Goal: Transaction & Acquisition: Book appointment/travel/reservation

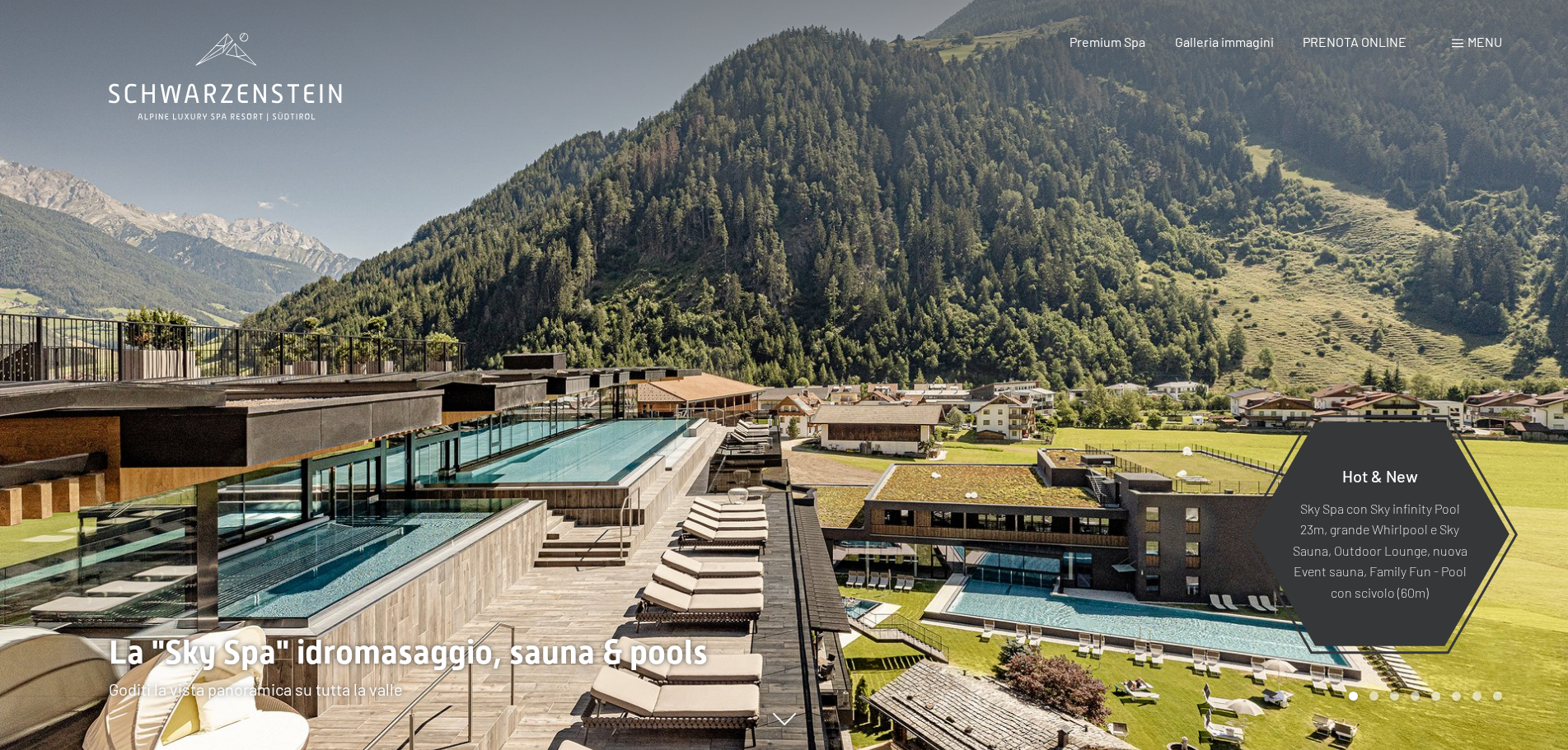
click at [1454, 319] on div at bounding box center [1177, 375] width 784 height 750
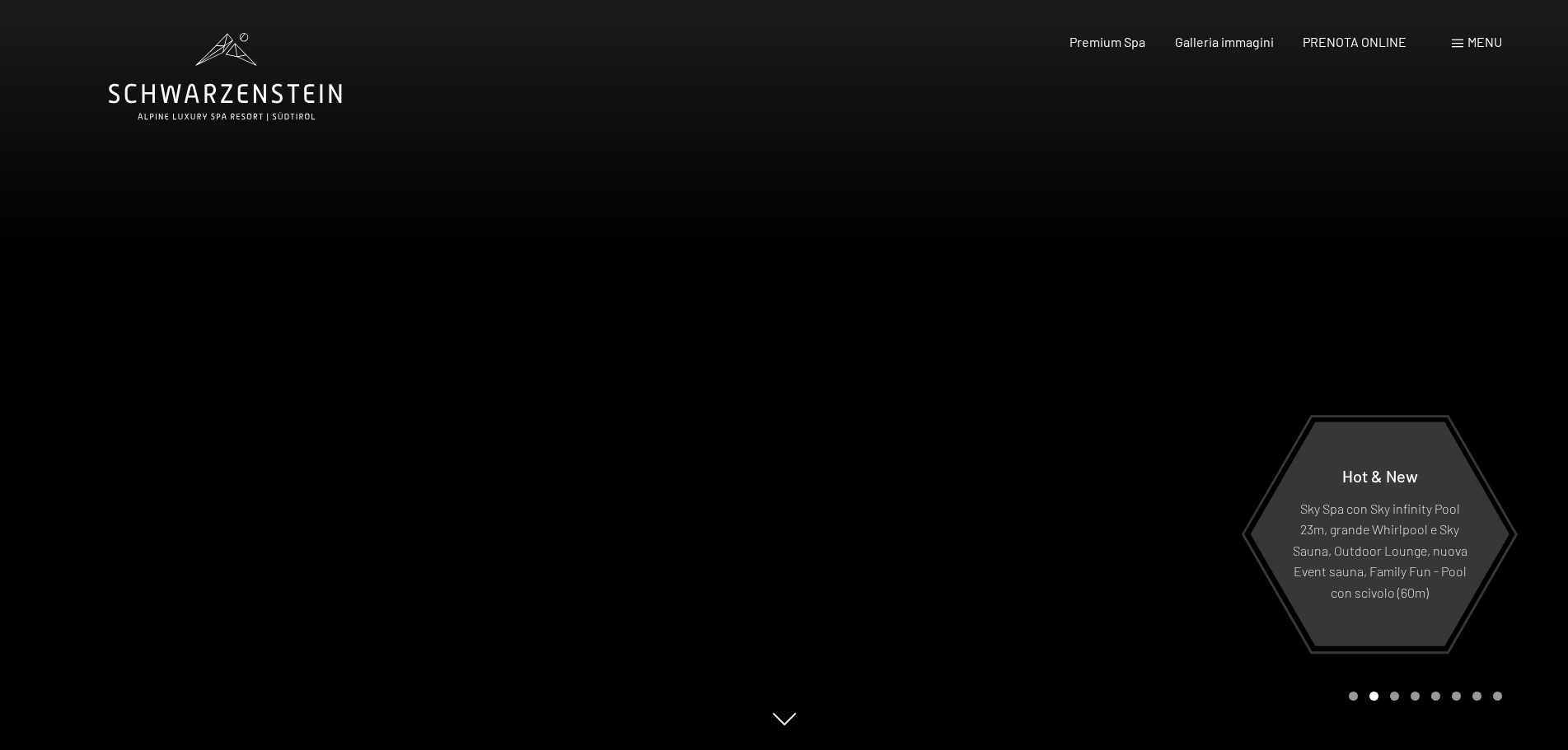
click at [1472, 302] on div at bounding box center [1177, 375] width 784 height 750
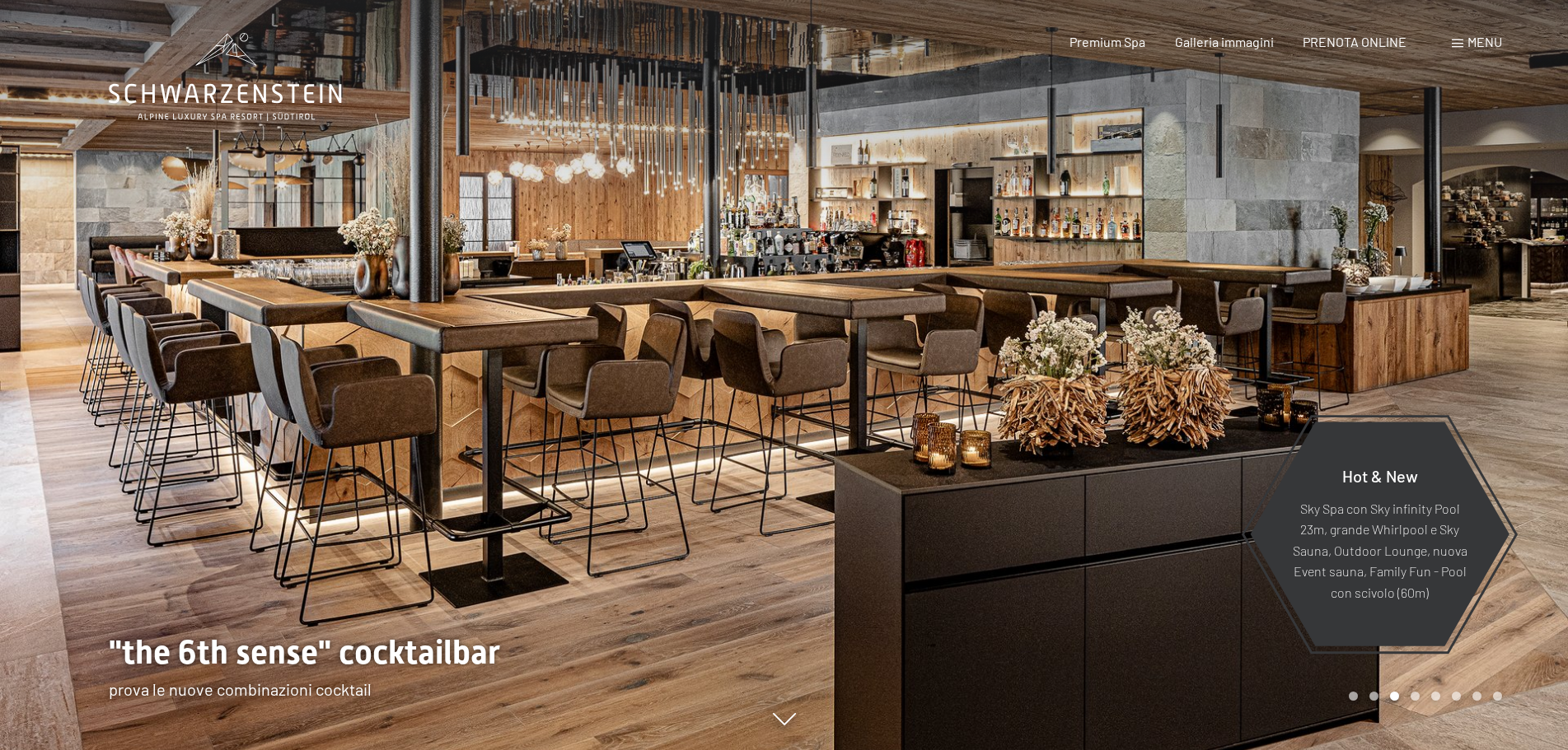
click at [1472, 302] on div at bounding box center [1177, 375] width 784 height 750
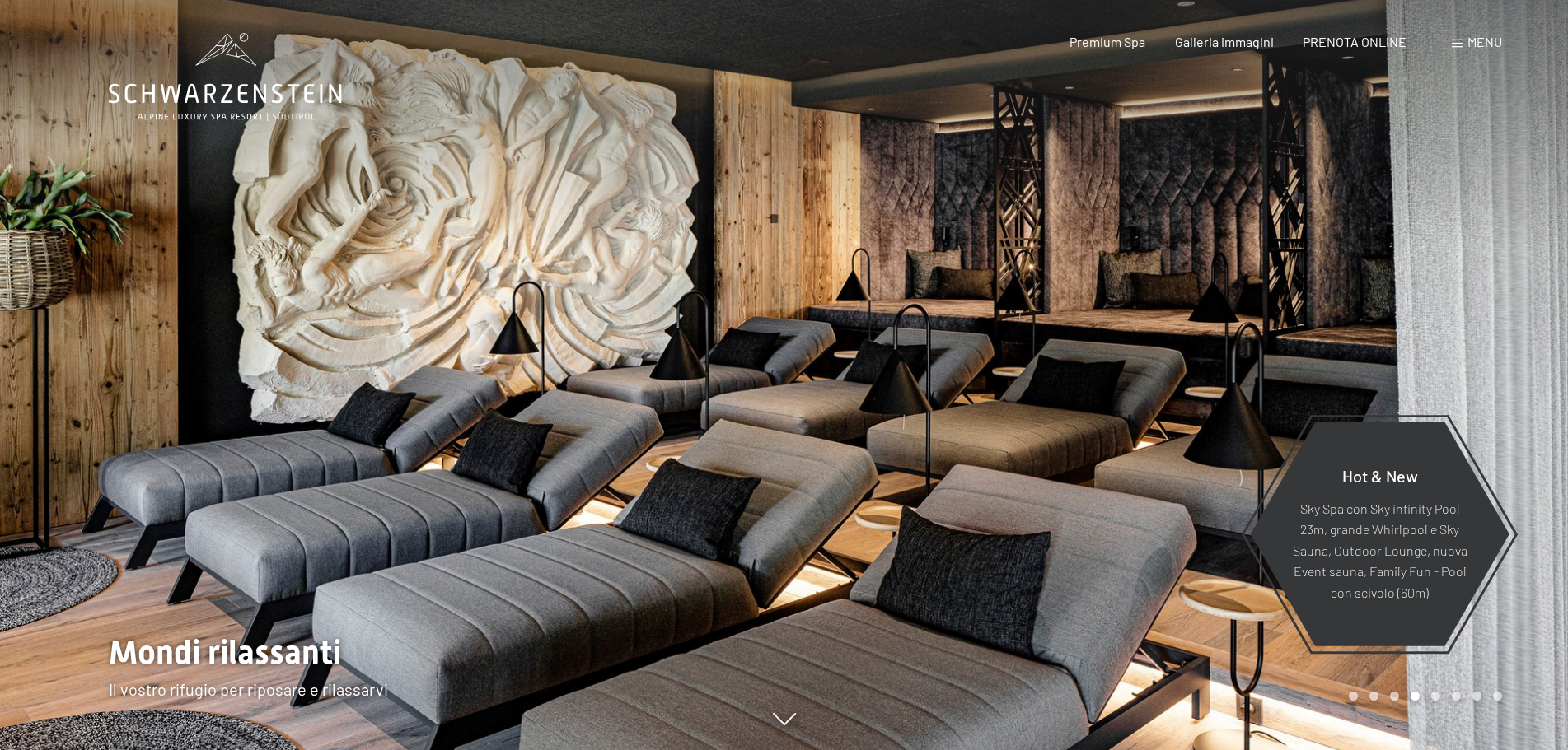
click at [1472, 302] on div at bounding box center [1177, 375] width 784 height 750
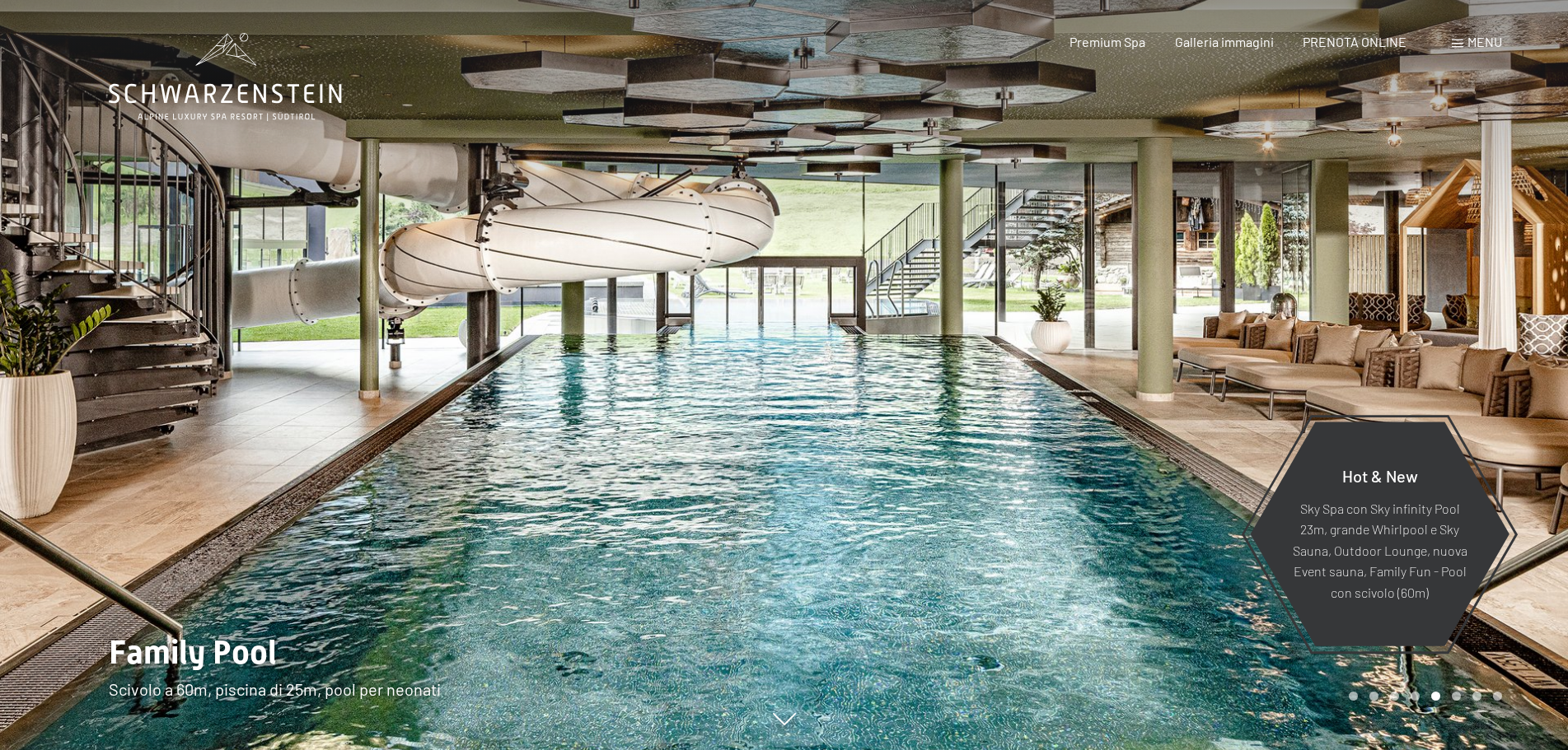
click at [1472, 302] on div at bounding box center [1177, 375] width 784 height 750
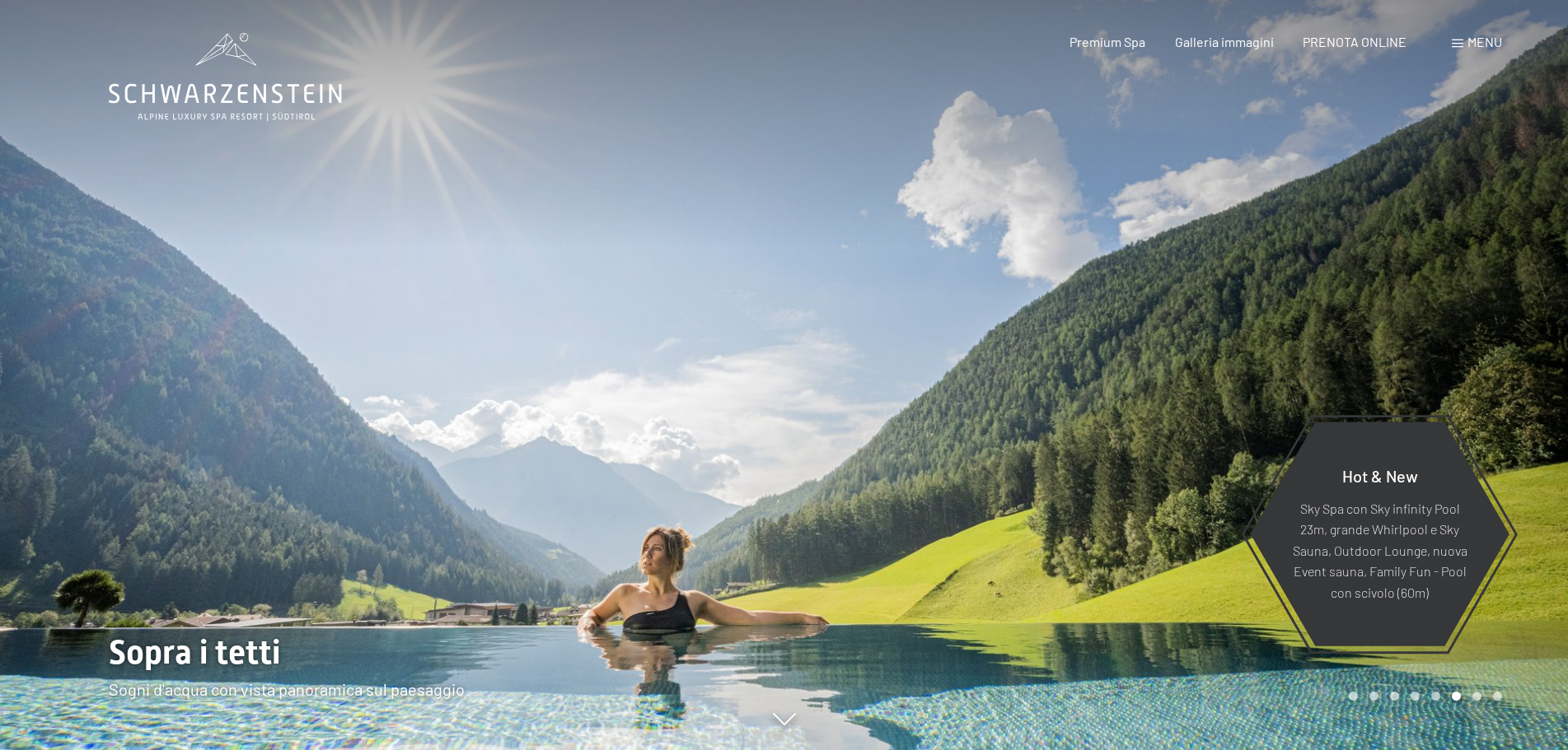
click at [1470, 308] on div at bounding box center [1177, 375] width 784 height 750
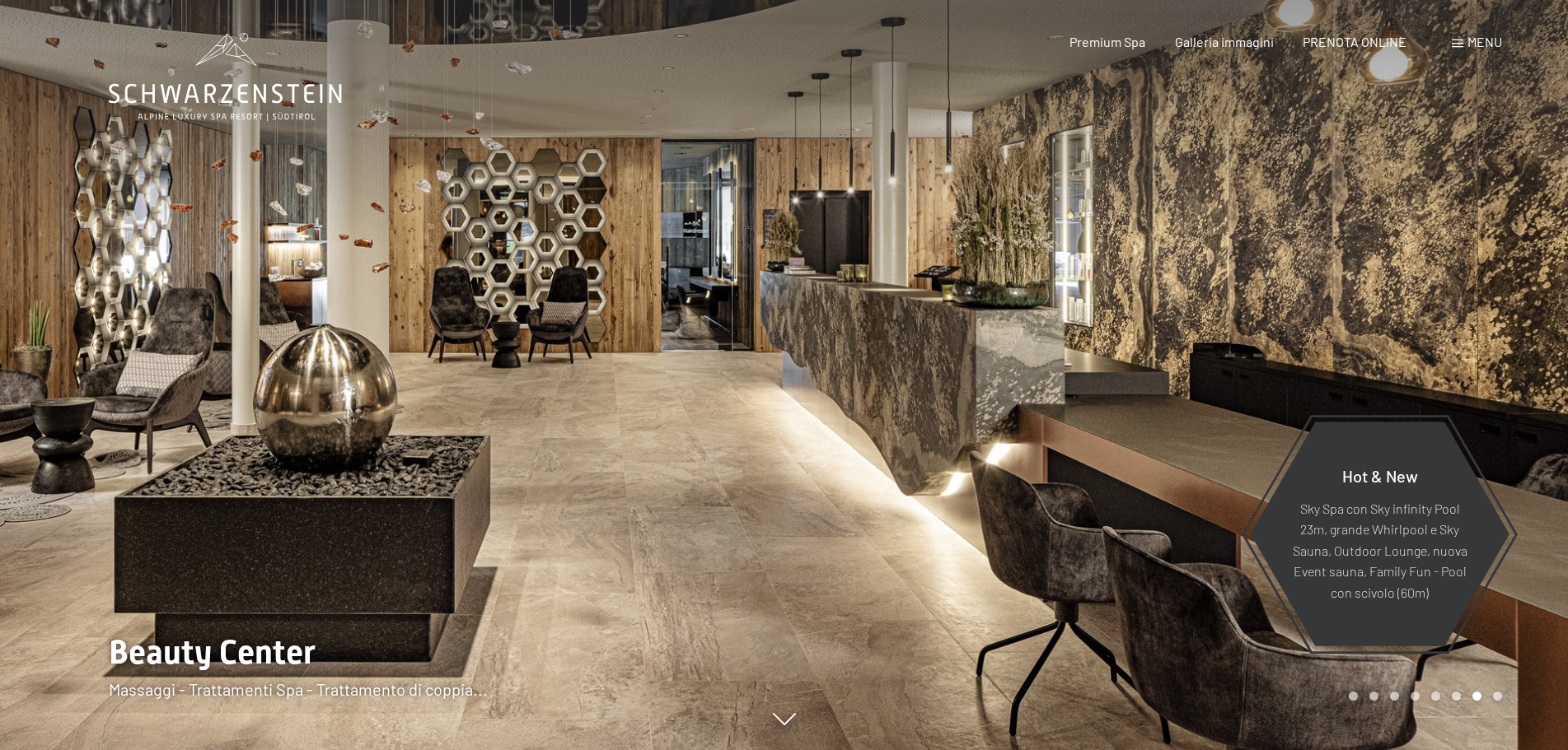
click at [1471, 304] on div at bounding box center [1177, 375] width 784 height 750
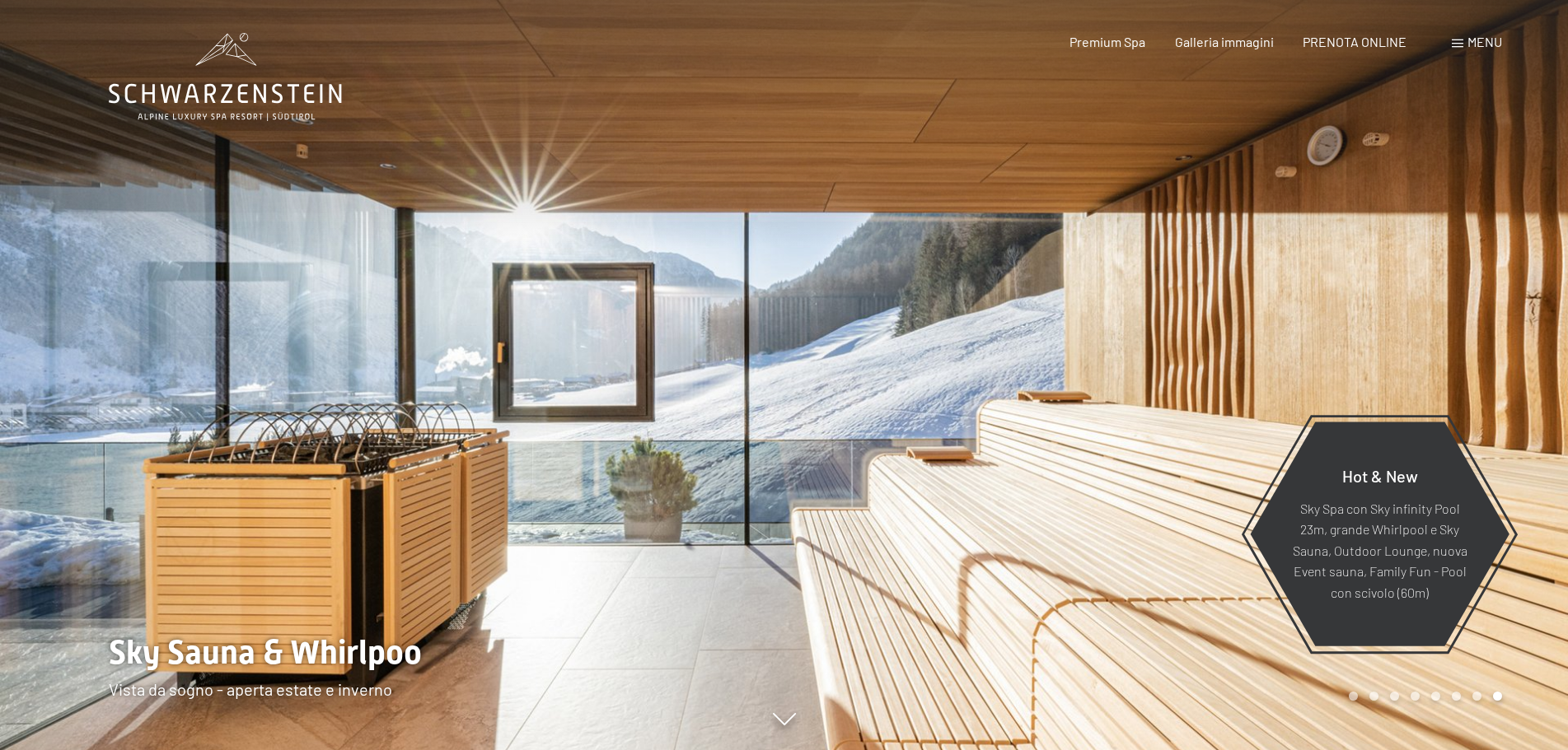
click at [1471, 304] on div at bounding box center [1177, 375] width 784 height 750
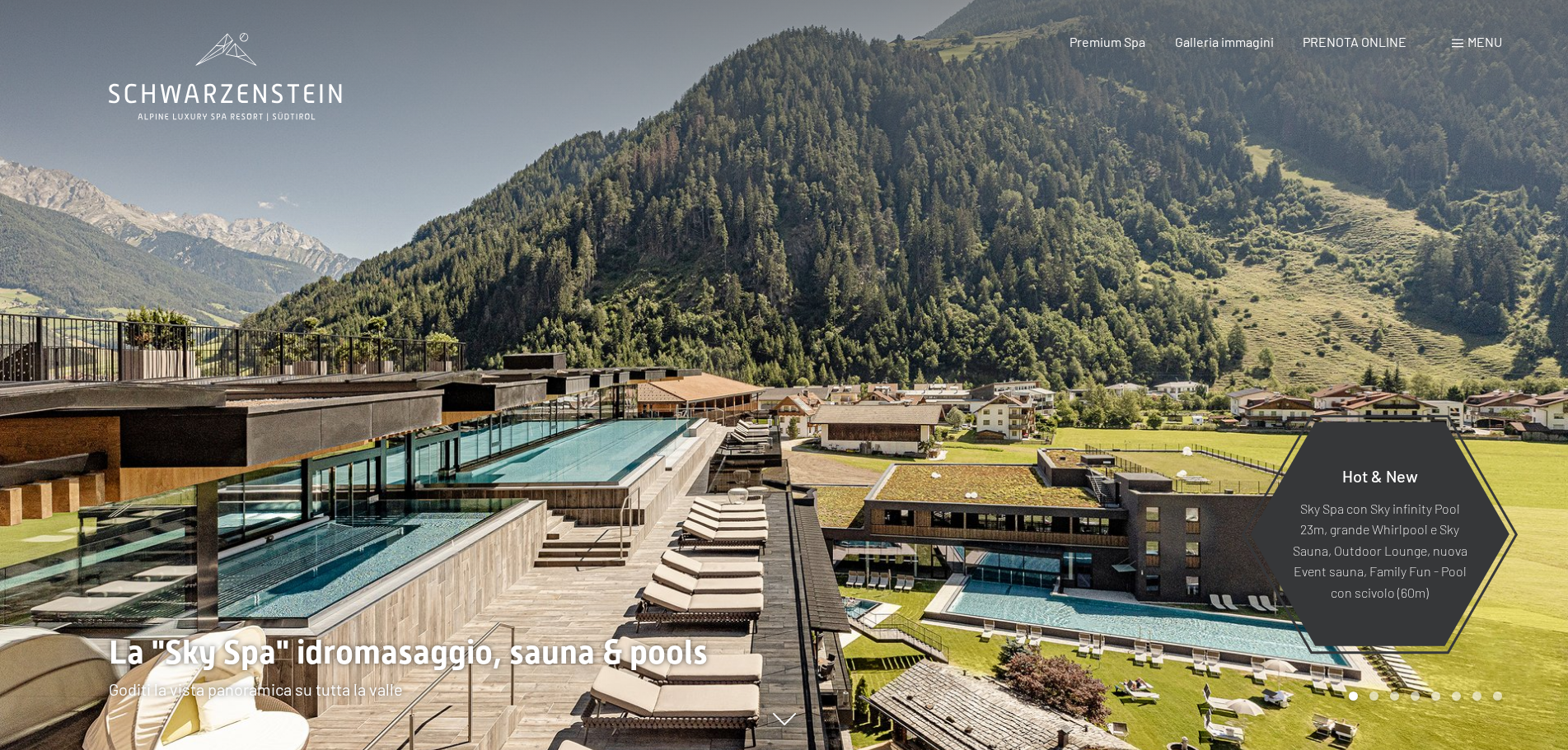
drag, startPoint x: 1252, startPoint y: 318, endPoint x: 1469, endPoint y: 308, distance: 217.2
click at [1469, 308] on div at bounding box center [1177, 375] width 784 height 750
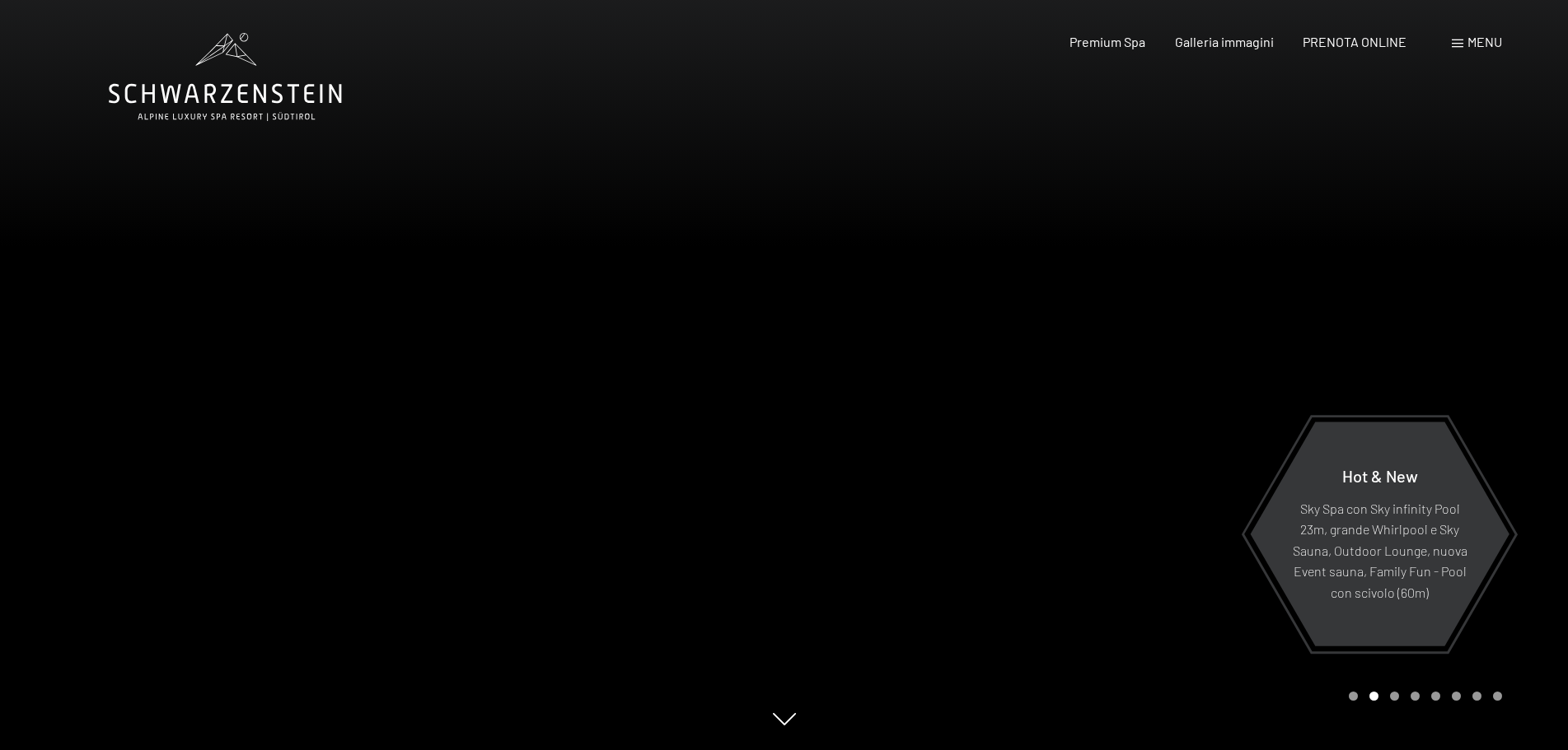
click at [1469, 308] on div at bounding box center [1177, 375] width 784 height 750
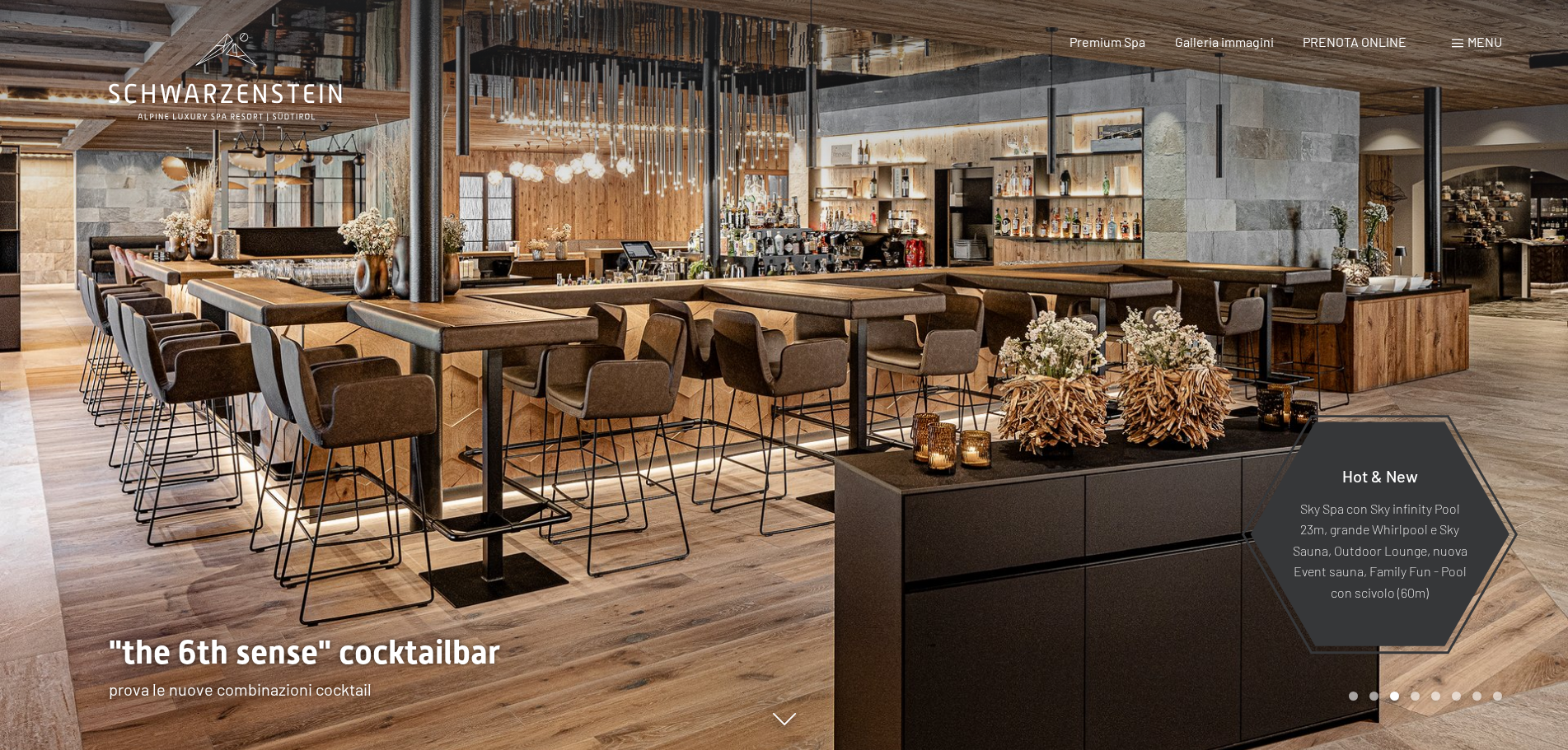
click at [1469, 308] on div at bounding box center [1177, 375] width 784 height 750
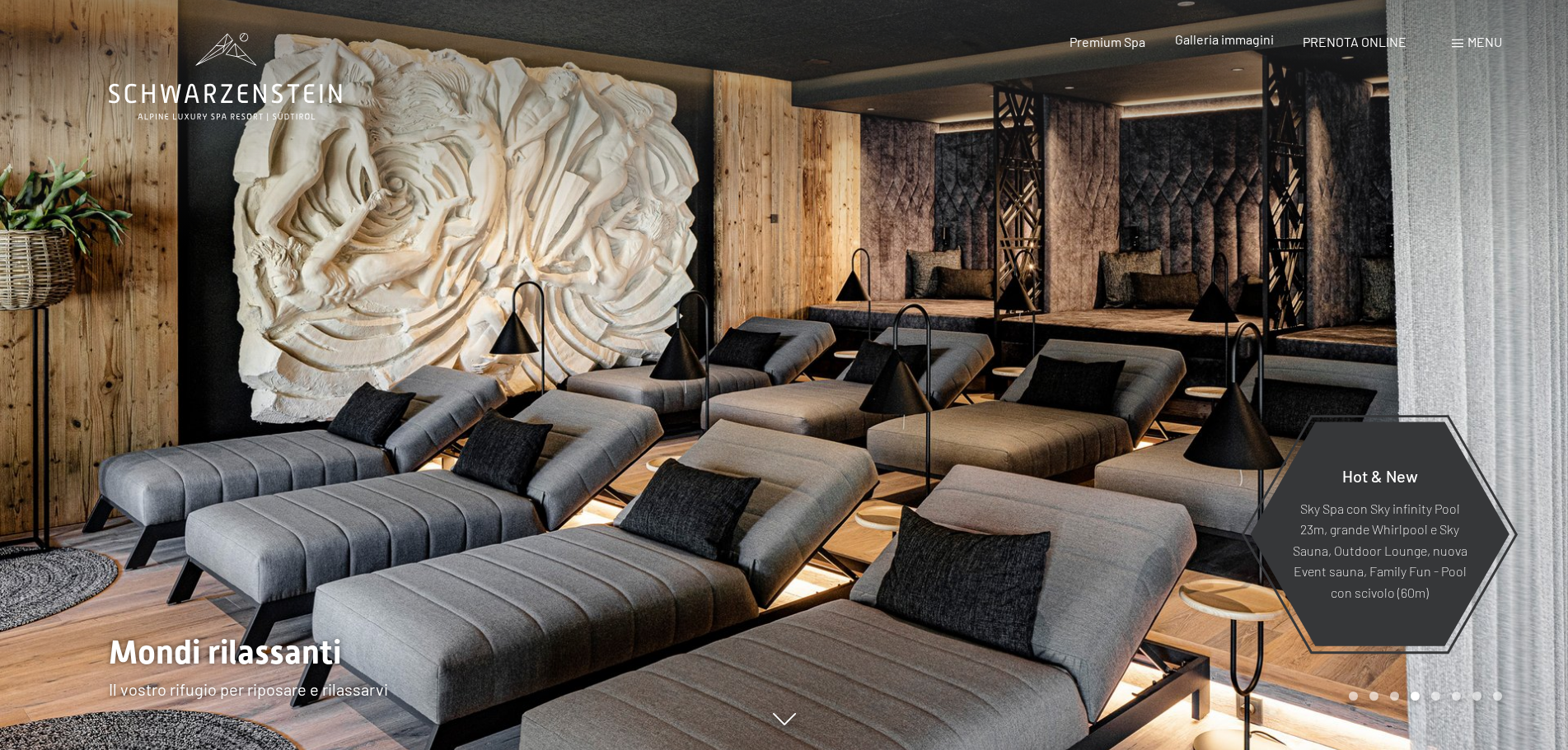
click at [1236, 40] on span "Galleria immagini" at bounding box center [1224, 39] width 99 height 16
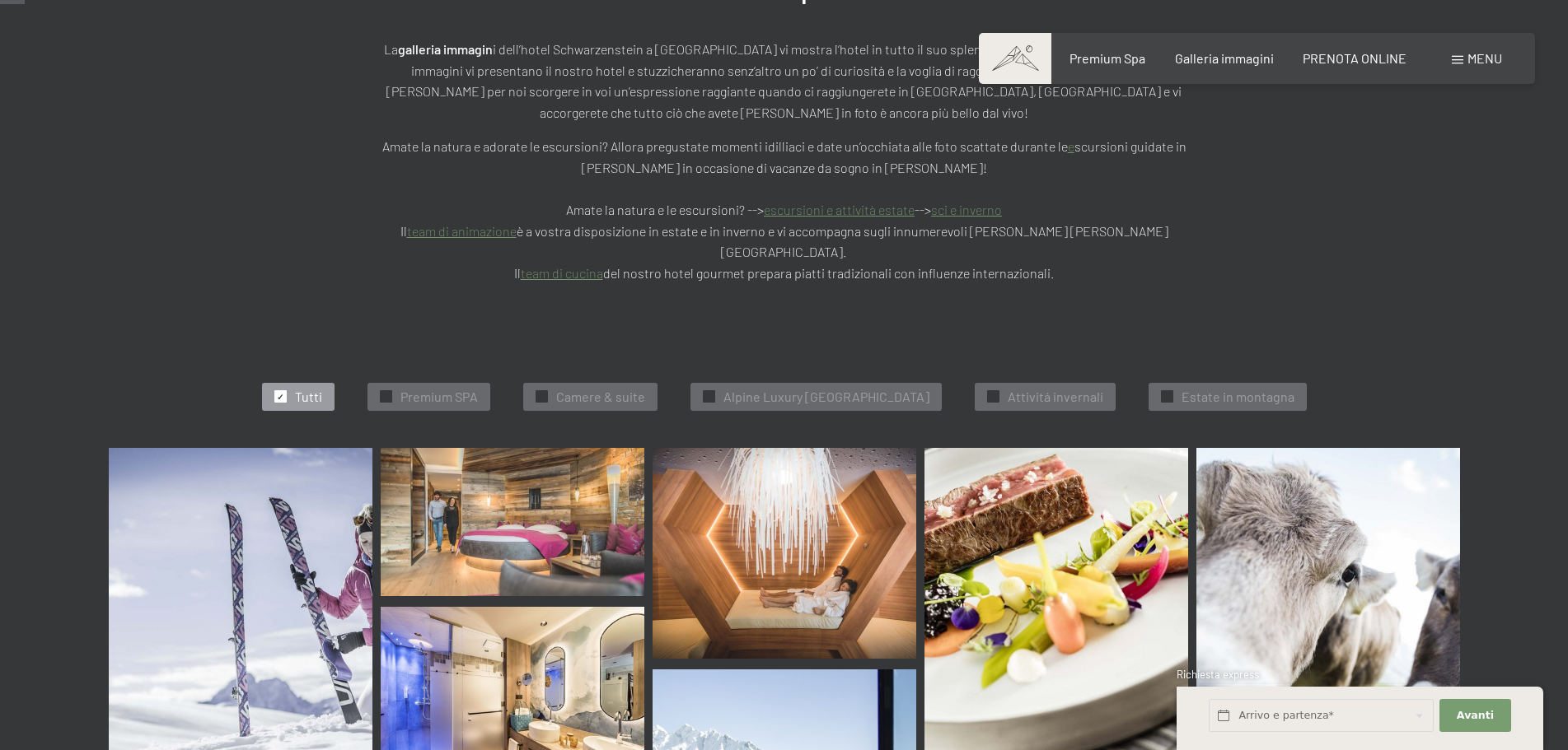
drag, startPoint x: 617, startPoint y: 340, endPoint x: 625, endPoint y: 352, distance: 14.4
click at [615, 388] on span "Camere & suite" at bounding box center [600, 398] width 89 height 18
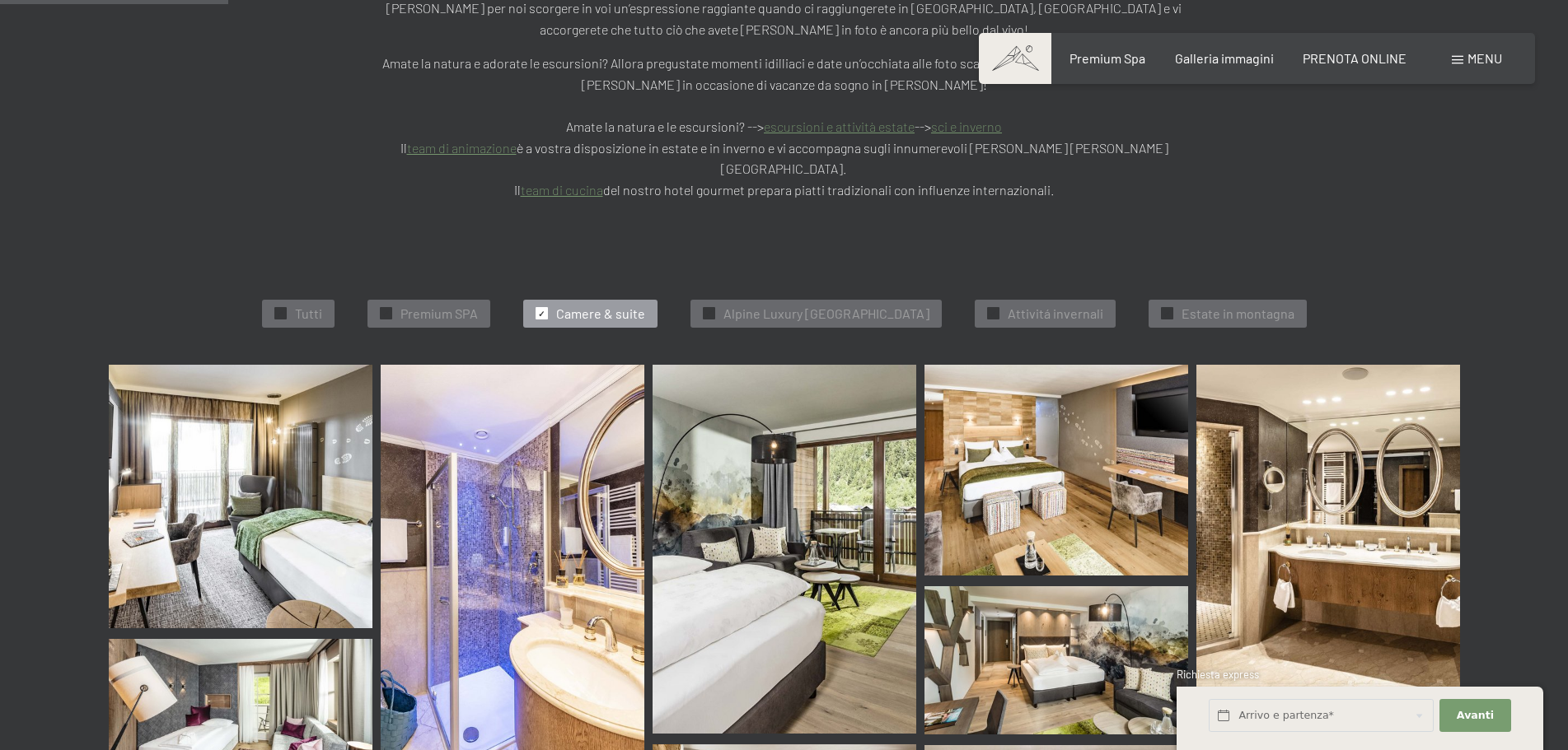
scroll to position [251, 0]
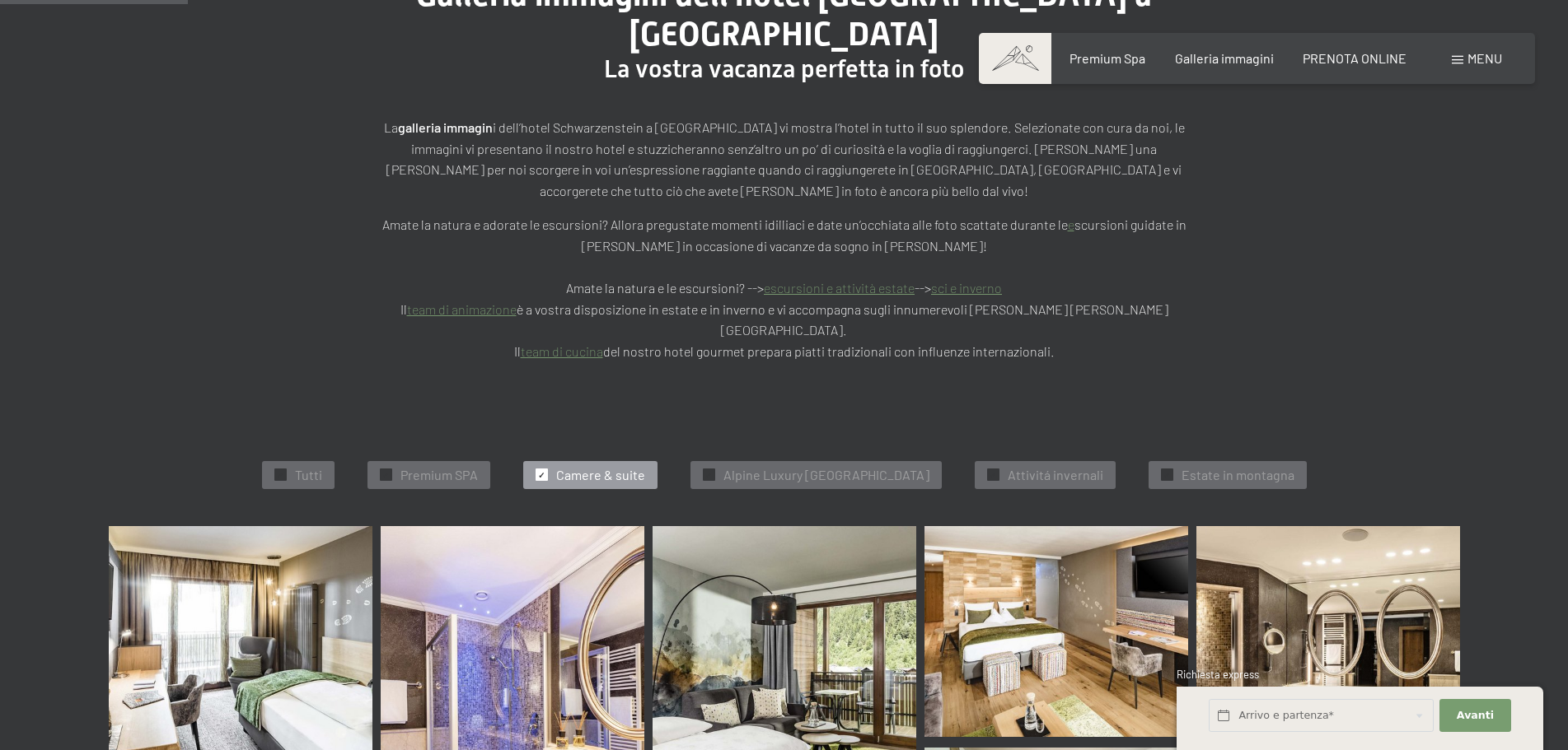
click at [570, 467] on span "Camere & suite" at bounding box center [600, 476] width 89 height 18
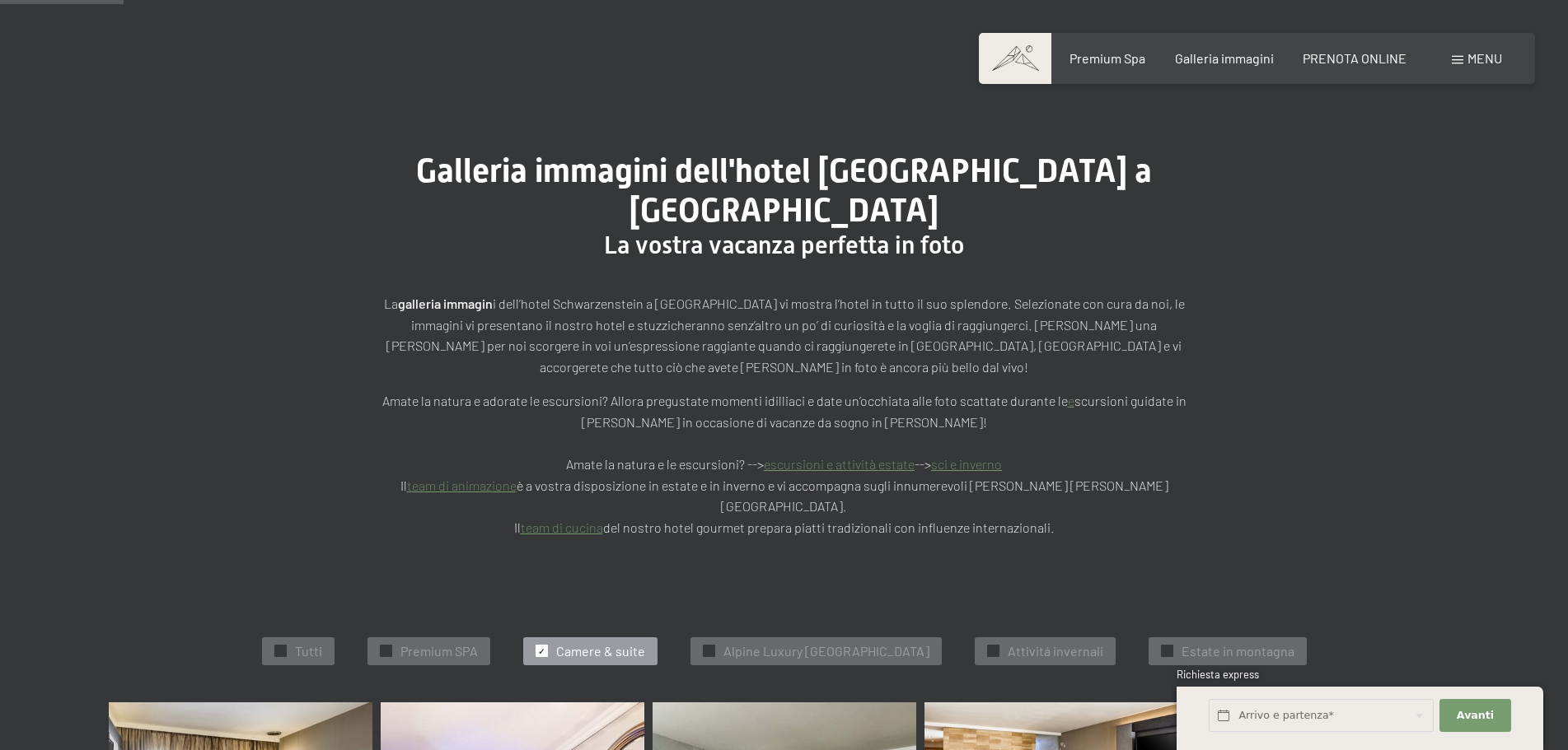
scroll to position [0, 0]
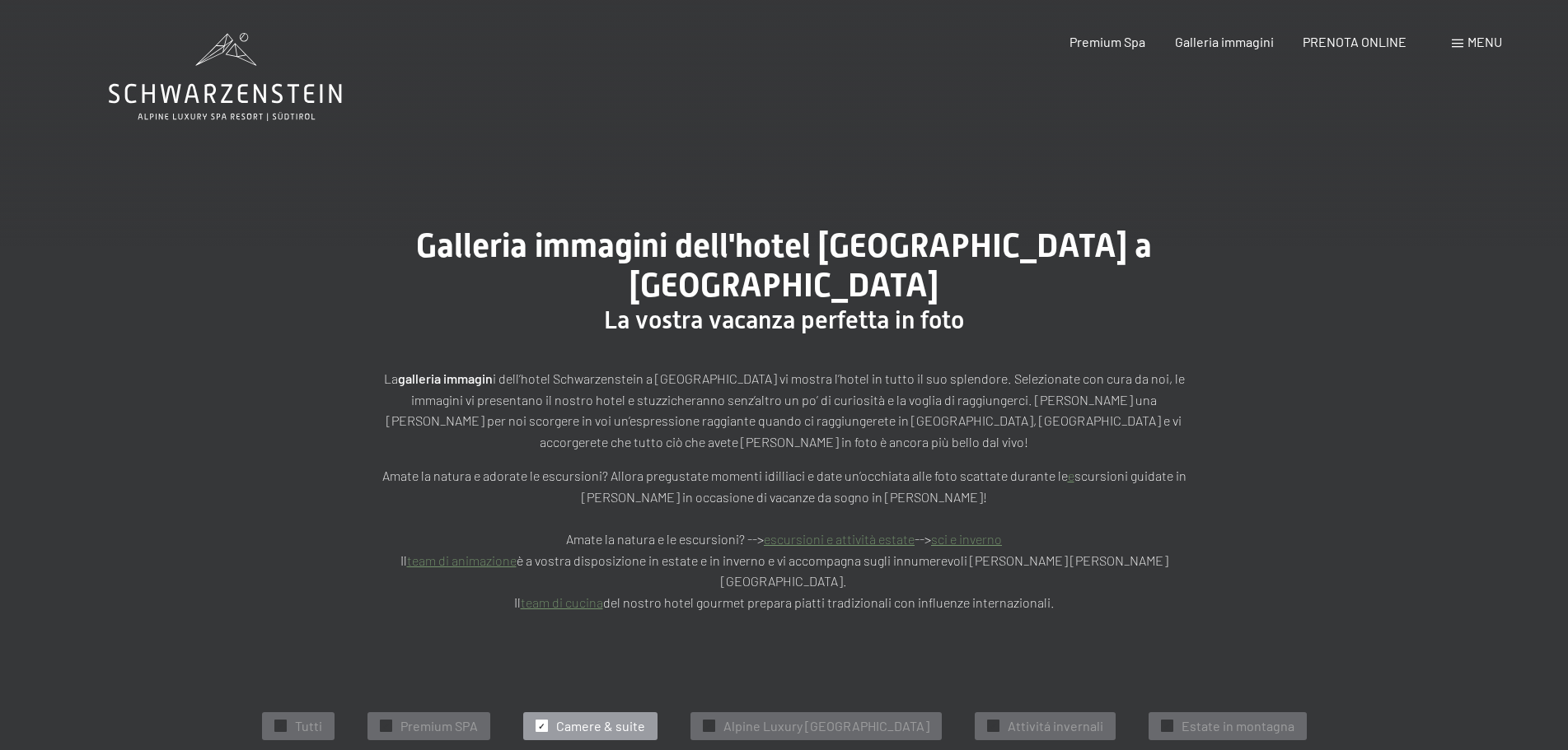
click at [232, 91] on icon at bounding box center [225, 77] width 233 height 88
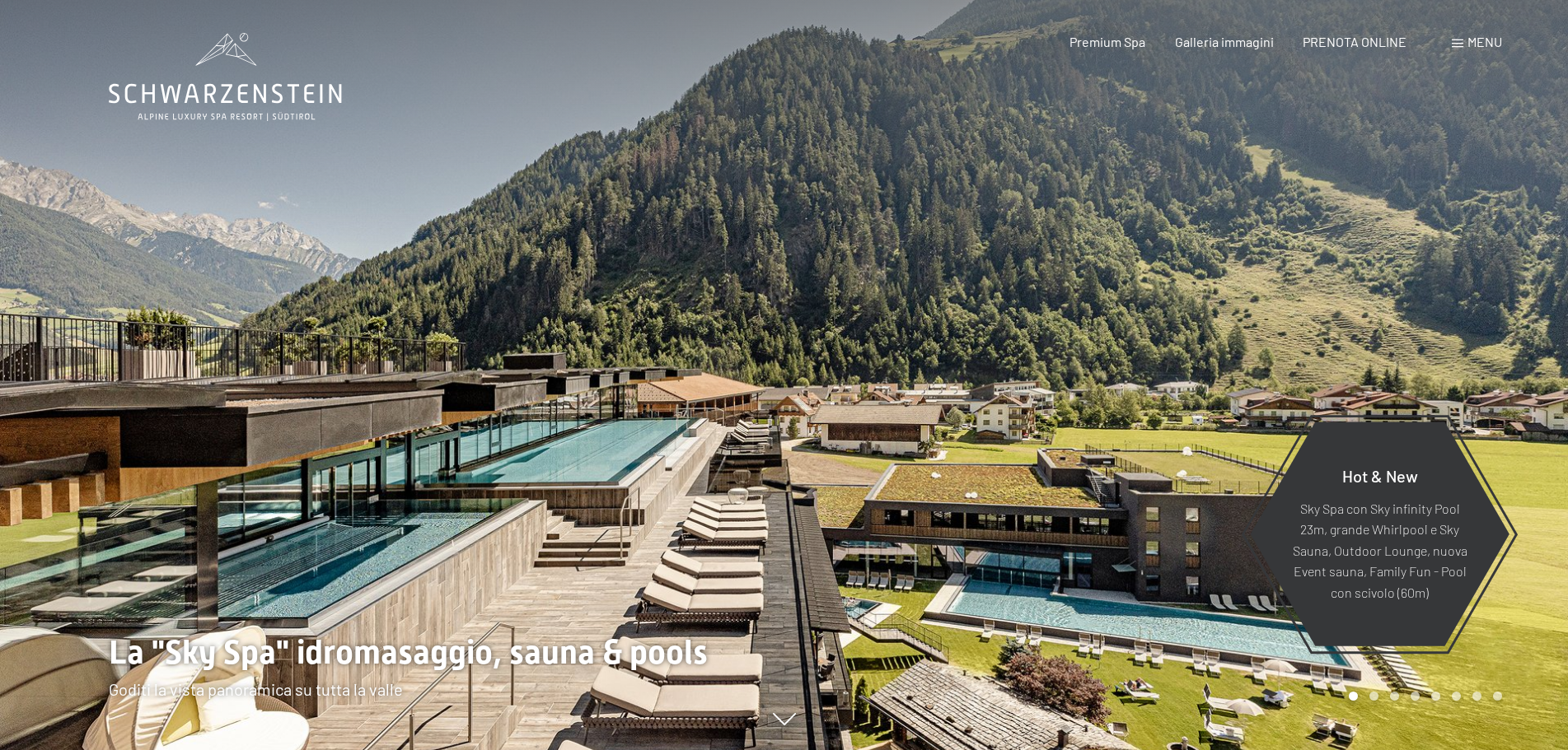
click at [1485, 44] on span "Menu" at bounding box center [1485, 41] width 35 height 16
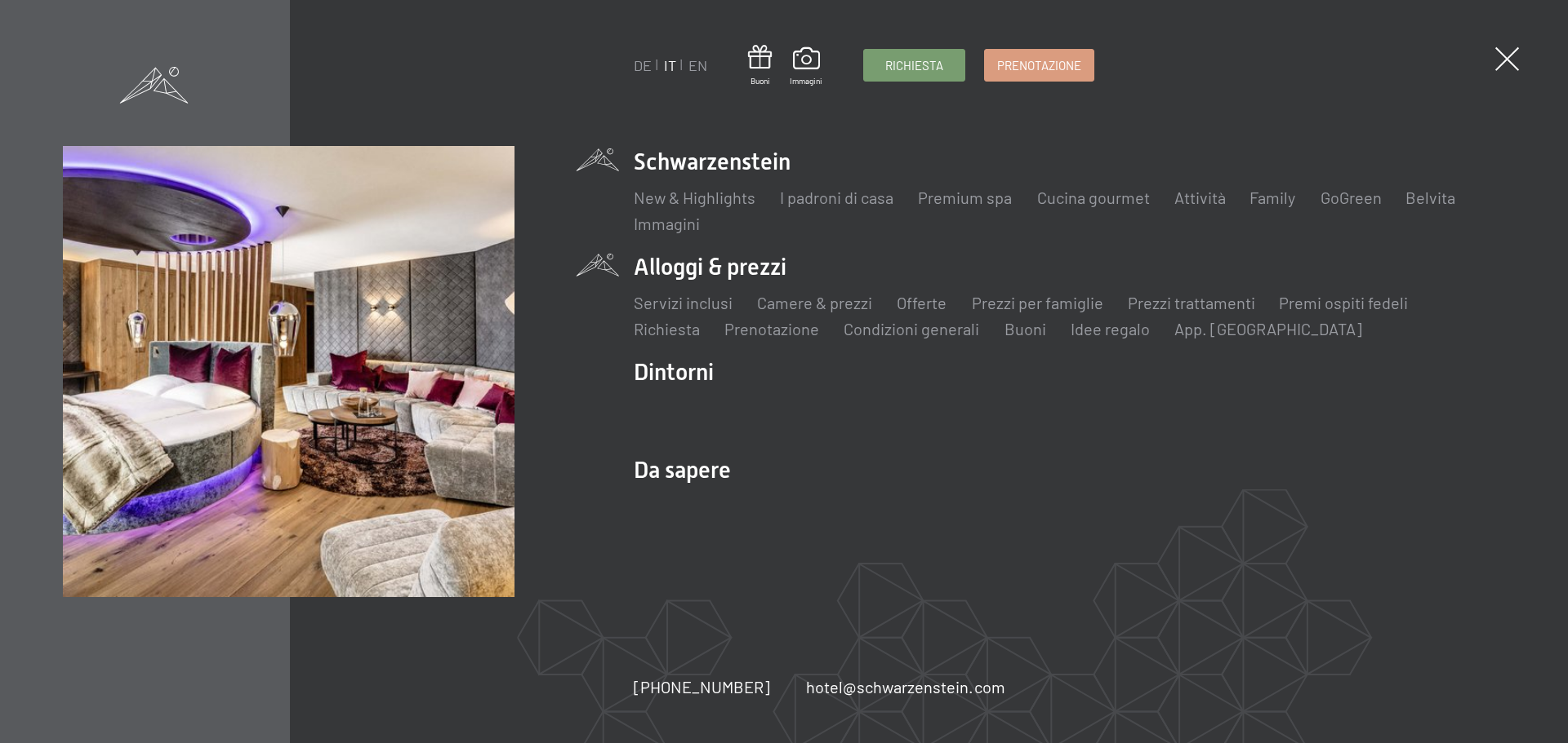
click at [731, 270] on li "Alloggi & prezzi Servizi inclusi Camere & prezzi Lista Offerte Lista Prezzi per…" at bounding box center [1069, 296] width 871 height 89
click at [704, 271] on li "Alloggi & prezzi Servizi inclusi Camere & prezzi Lista Offerte Lista Prezzi per…" at bounding box center [1069, 296] width 871 height 89
click at [827, 307] on link "Camere & prezzi" at bounding box center [815, 302] width 115 height 19
click at [818, 301] on link "Camere & prezzi" at bounding box center [815, 302] width 115 height 19
click at [816, 303] on link "Camere & prezzi" at bounding box center [815, 302] width 115 height 19
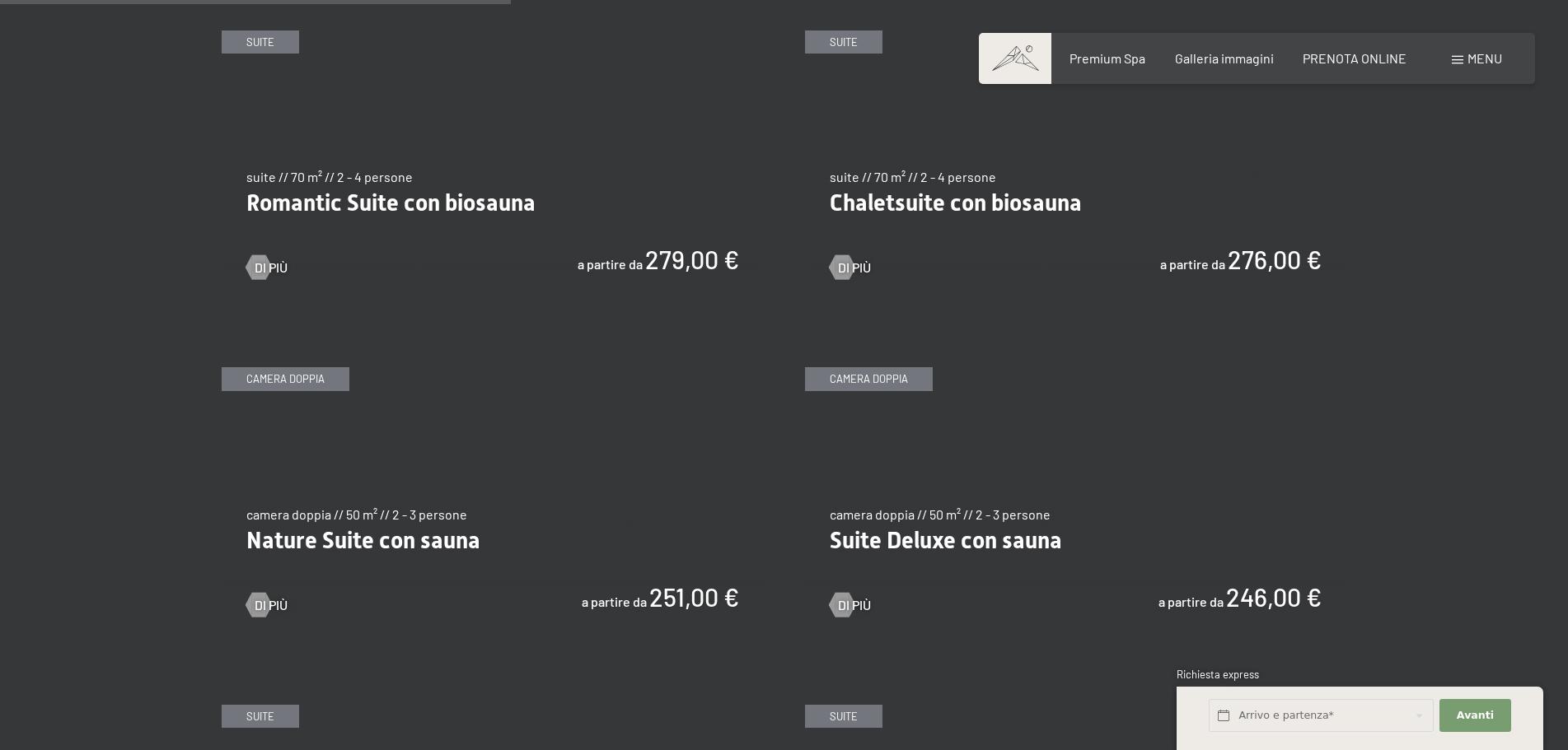
scroll to position [1401, 0]
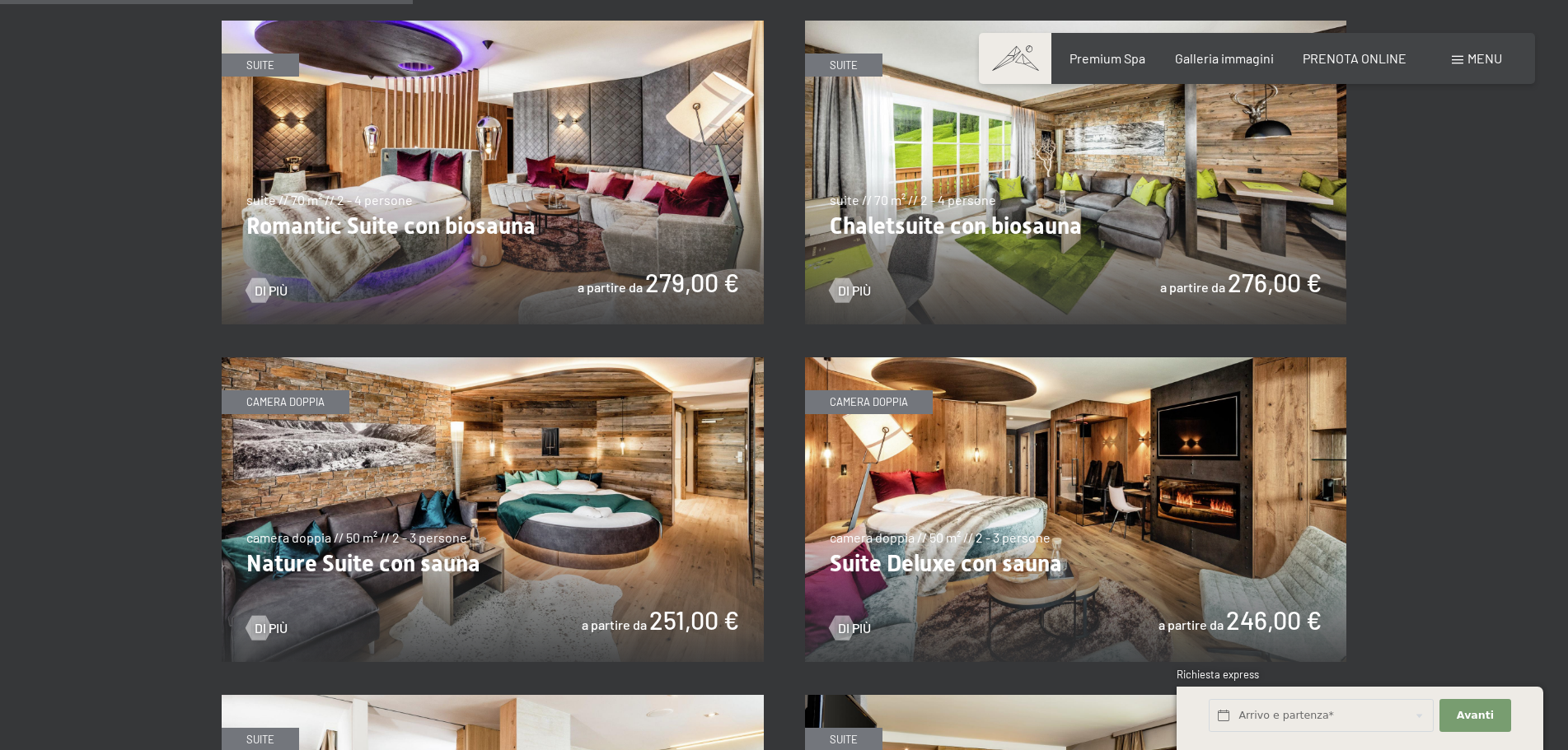
click at [944, 468] on img at bounding box center [1076, 509] width 542 height 305
click at [542, 459] on img at bounding box center [493, 509] width 542 height 305
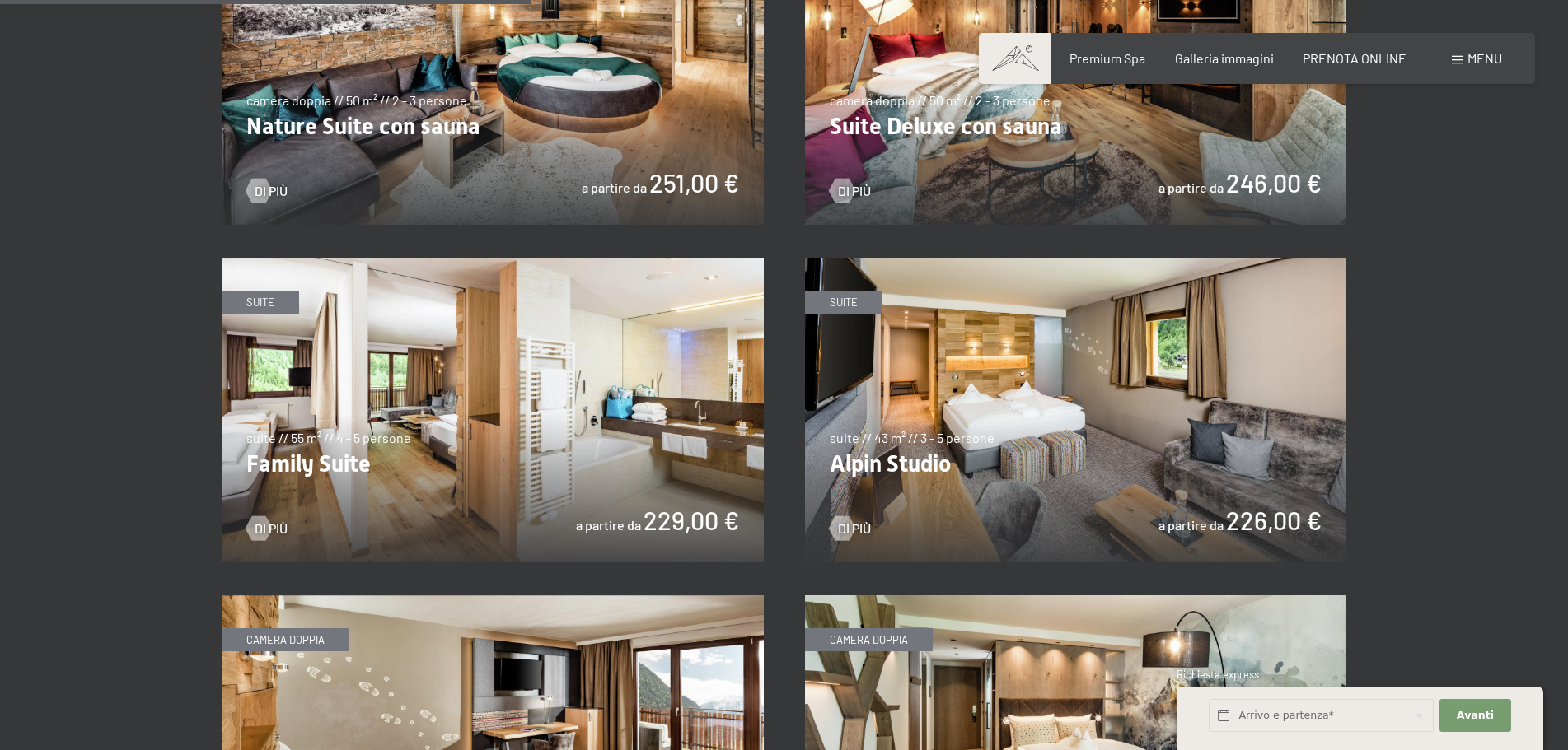
scroll to position [2060, 0]
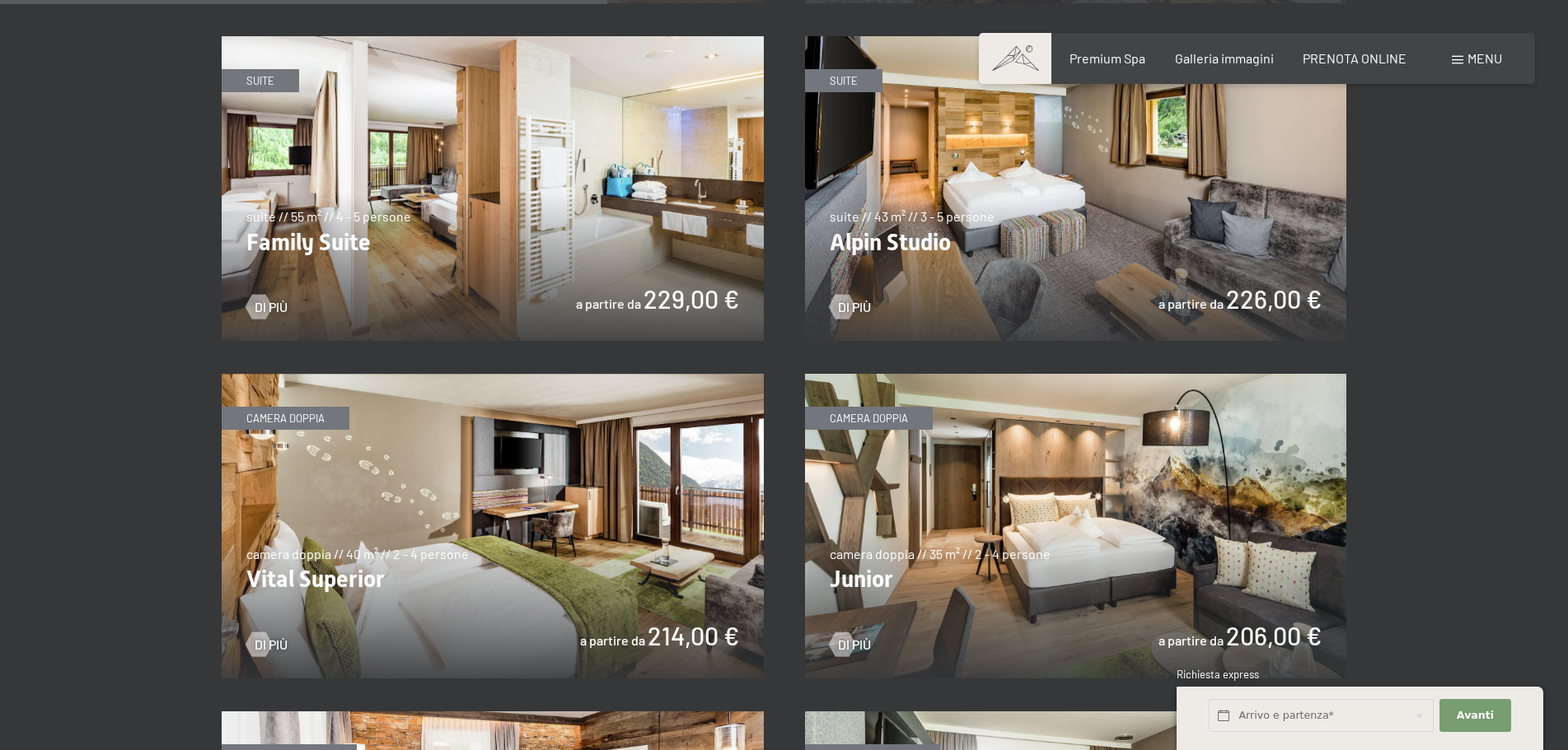
click at [1059, 594] on img at bounding box center [1076, 525] width 542 height 305
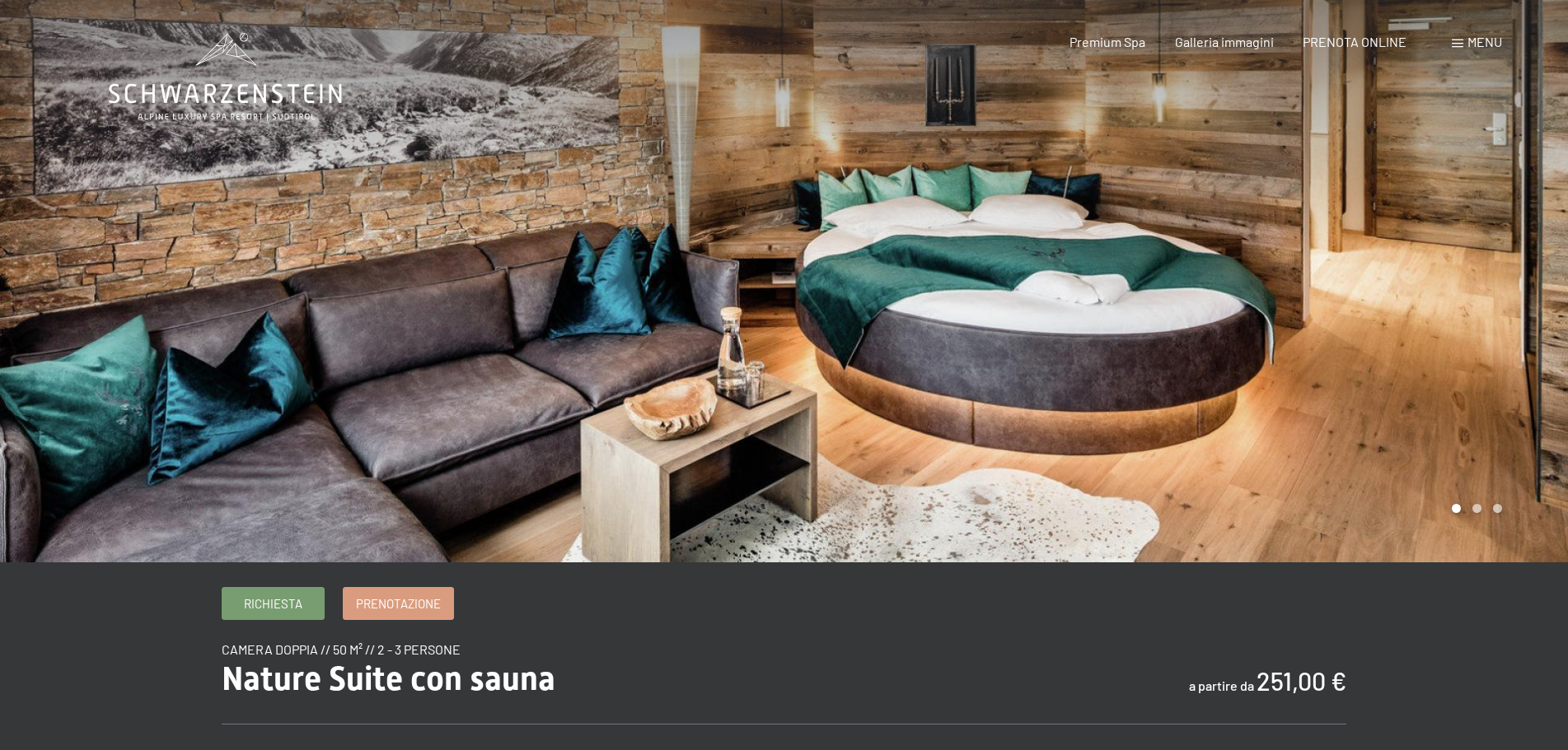
click at [1506, 222] on div at bounding box center [1177, 281] width 784 height 562
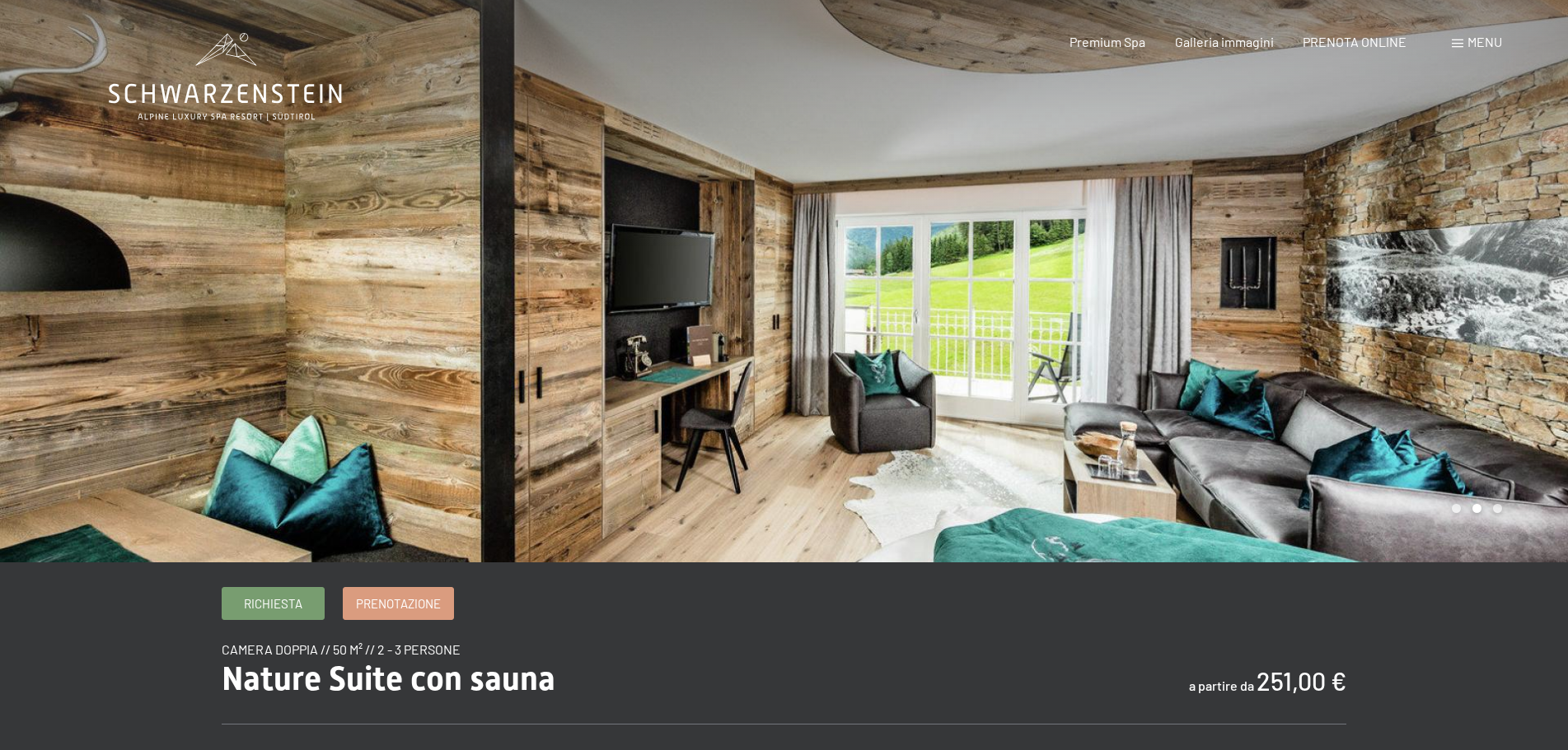
click at [1308, 299] on div at bounding box center [1177, 281] width 784 height 562
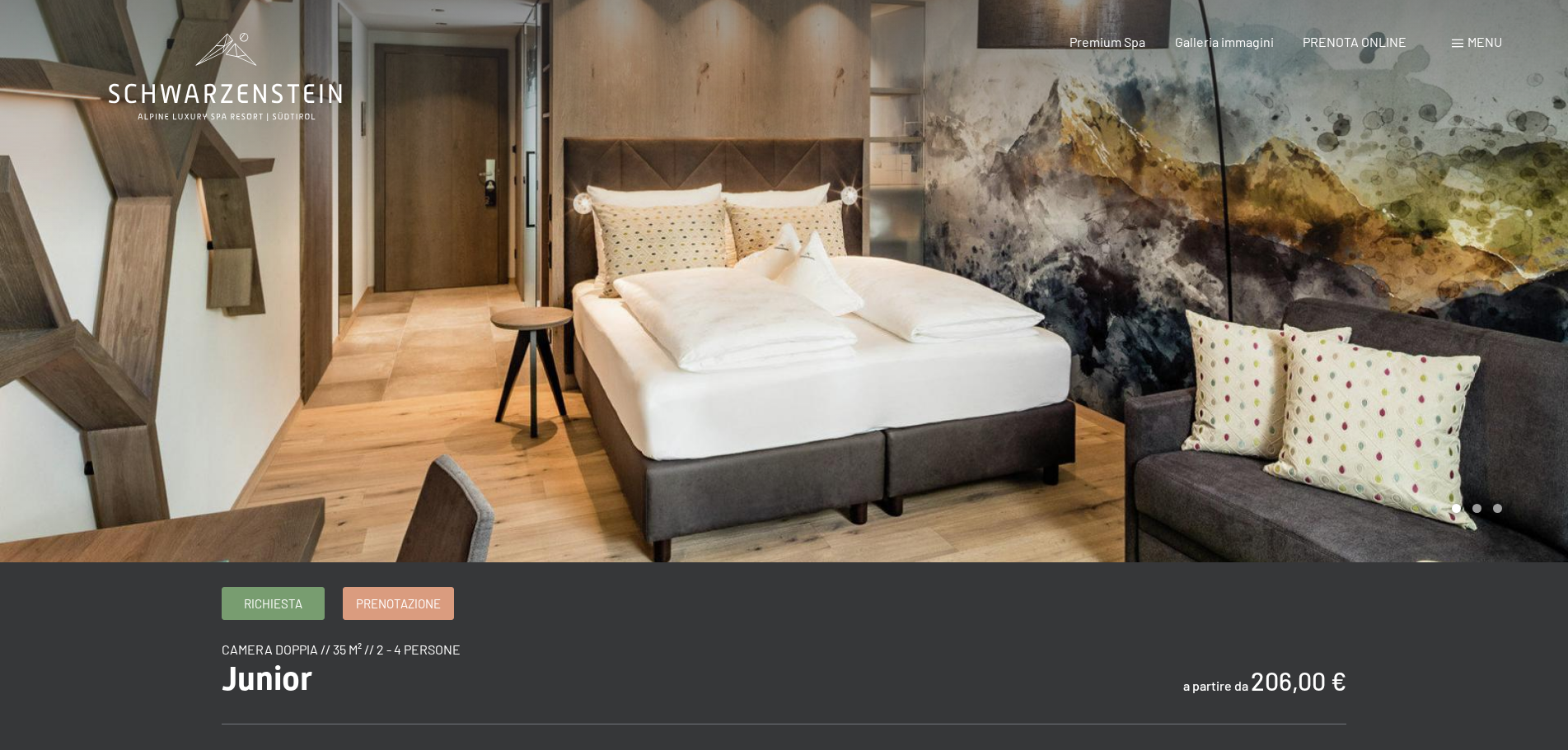
drag, startPoint x: 1406, startPoint y: 369, endPoint x: 1057, endPoint y: 360, distance: 349.1
click at [1057, 360] on div at bounding box center [1177, 281] width 784 height 562
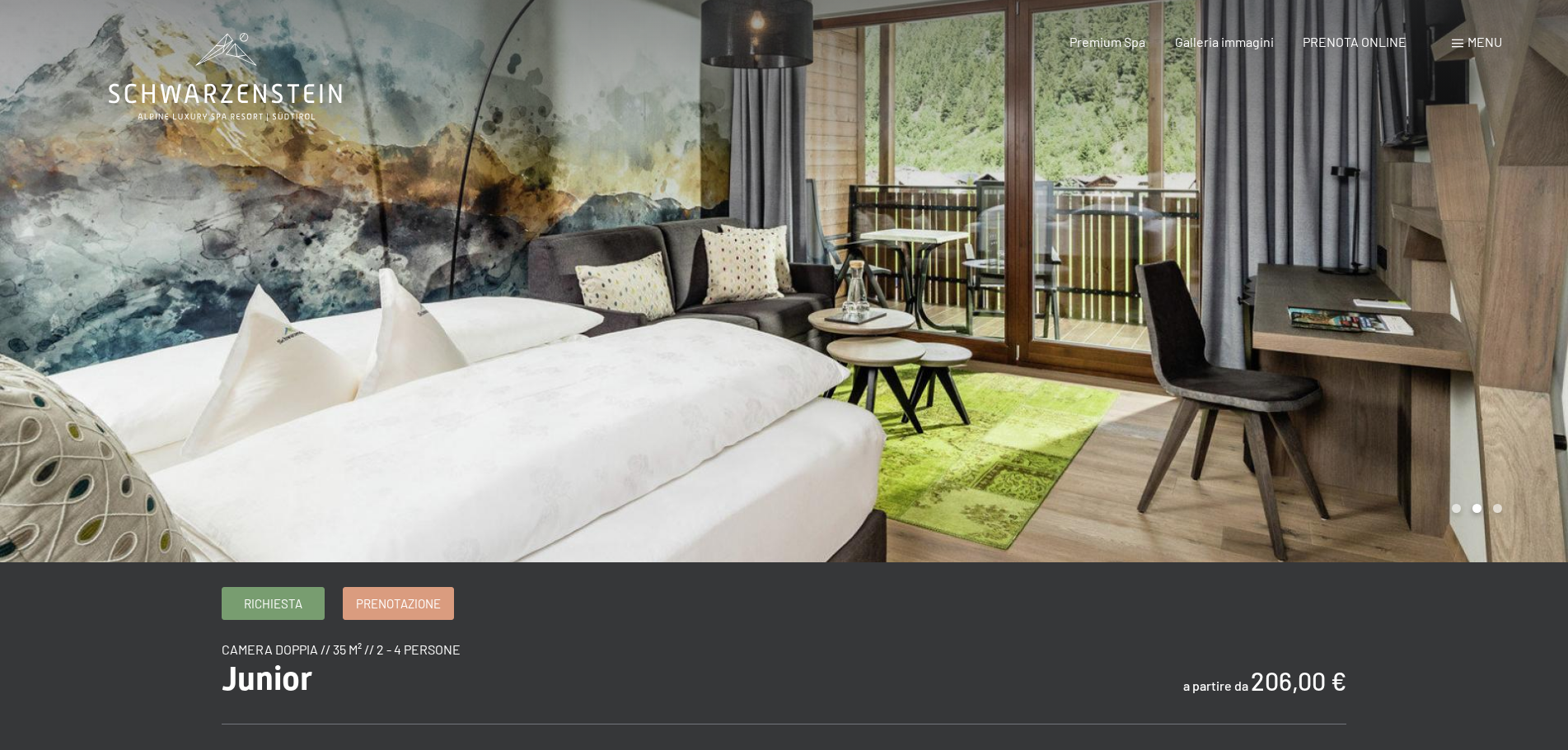
click at [1289, 330] on div at bounding box center [1177, 281] width 784 height 562
